Goal: Task Accomplishment & Management: Manage account settings

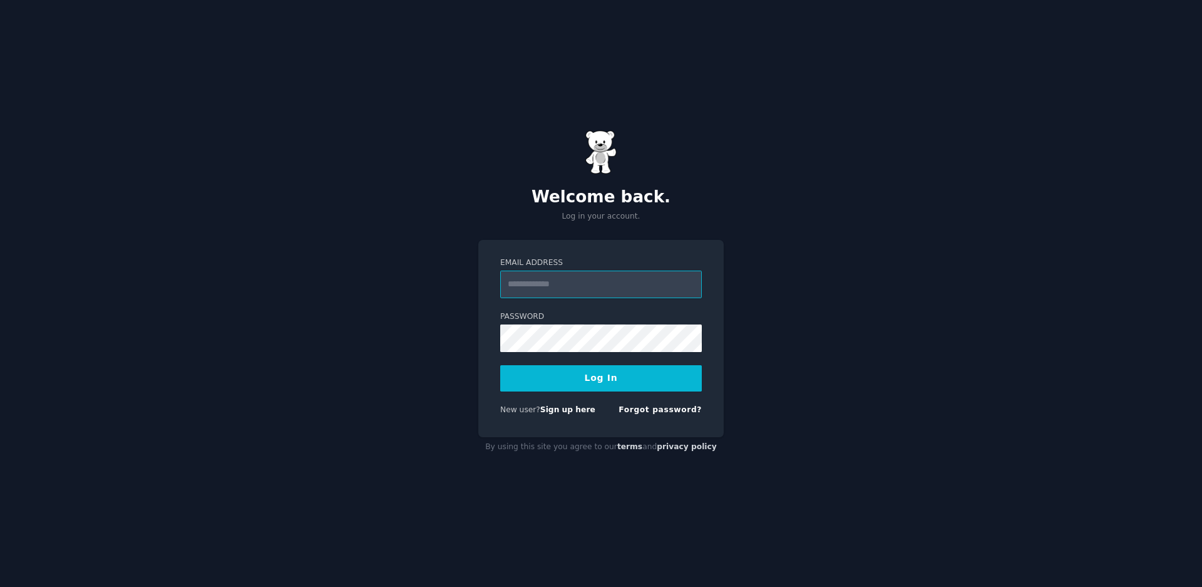
click at [580, 270] on input "Email Address" at bounding box center [601, 284] width 202 height 28
click at [595, 289] on input "Email Address" at bounding box center [601, 284] width 202 height 28
type input "**********"
click at [604, 374] on button "Log In" at bounding box center [601, 378] width 202 height 26
